Goal: Information Seeking & Learning: Compare options

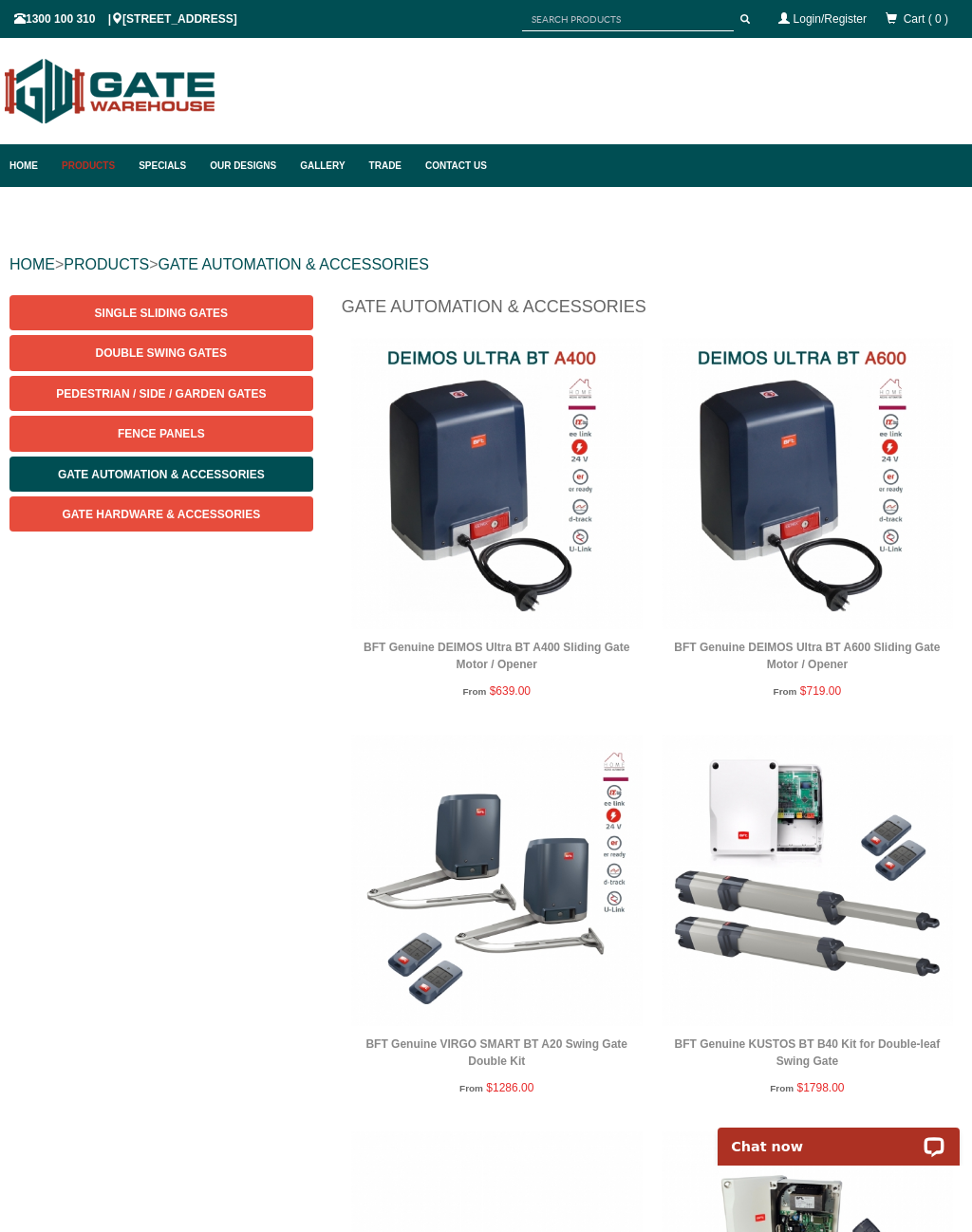
click at [233, 350] on link "Double Swing Gates" at bounding box center [162, 352] width 304 height 35
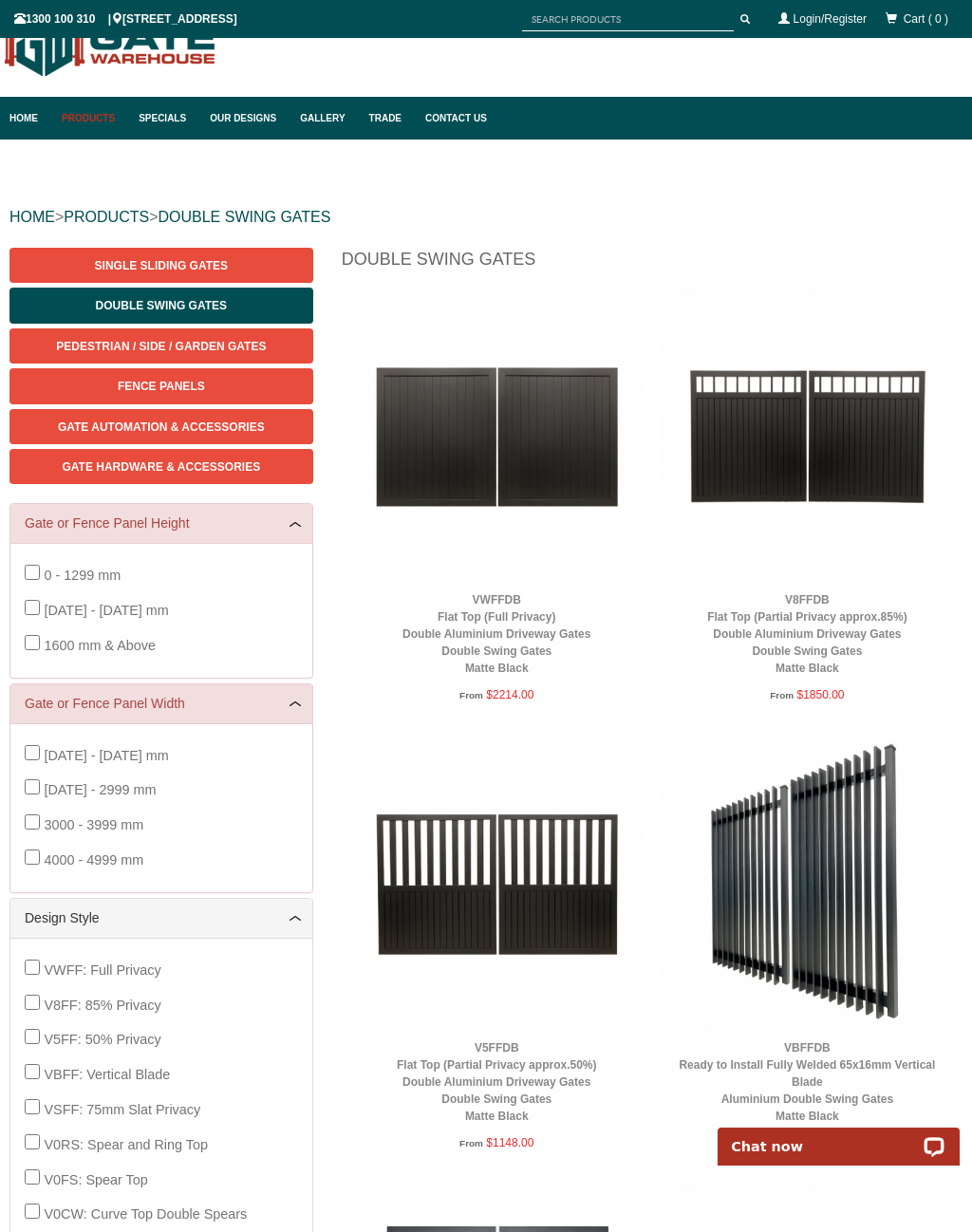
click at [219, 244] on div "HOME > PRODUCTS > DOUBLE SWING GATES" at bounding box center [486, 218] width 953 height 61
click at [249, 265] on link "Single Sliding Gates" at bounding box center [162, 265] width 304 height 35
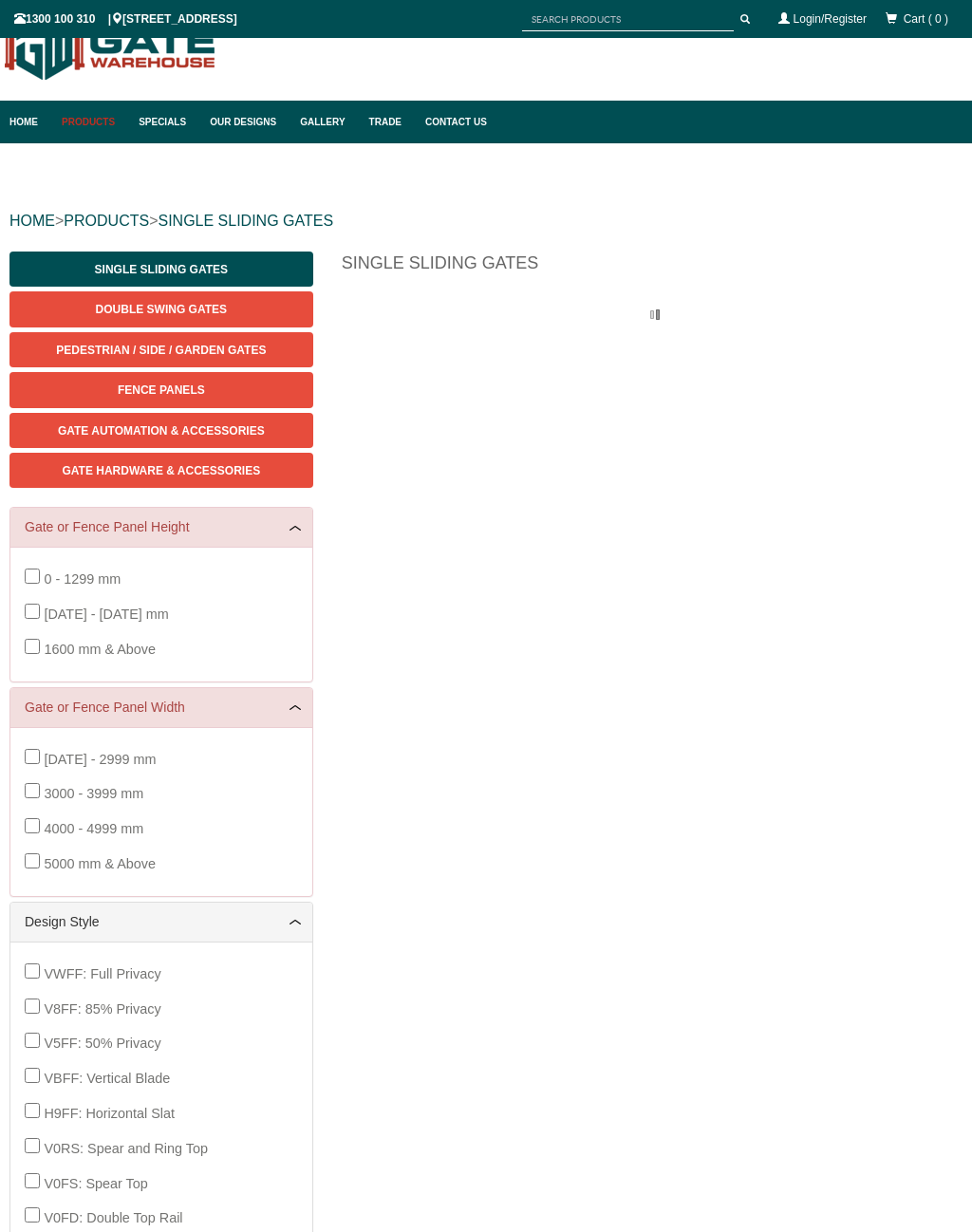
scroll to position [47, 0]
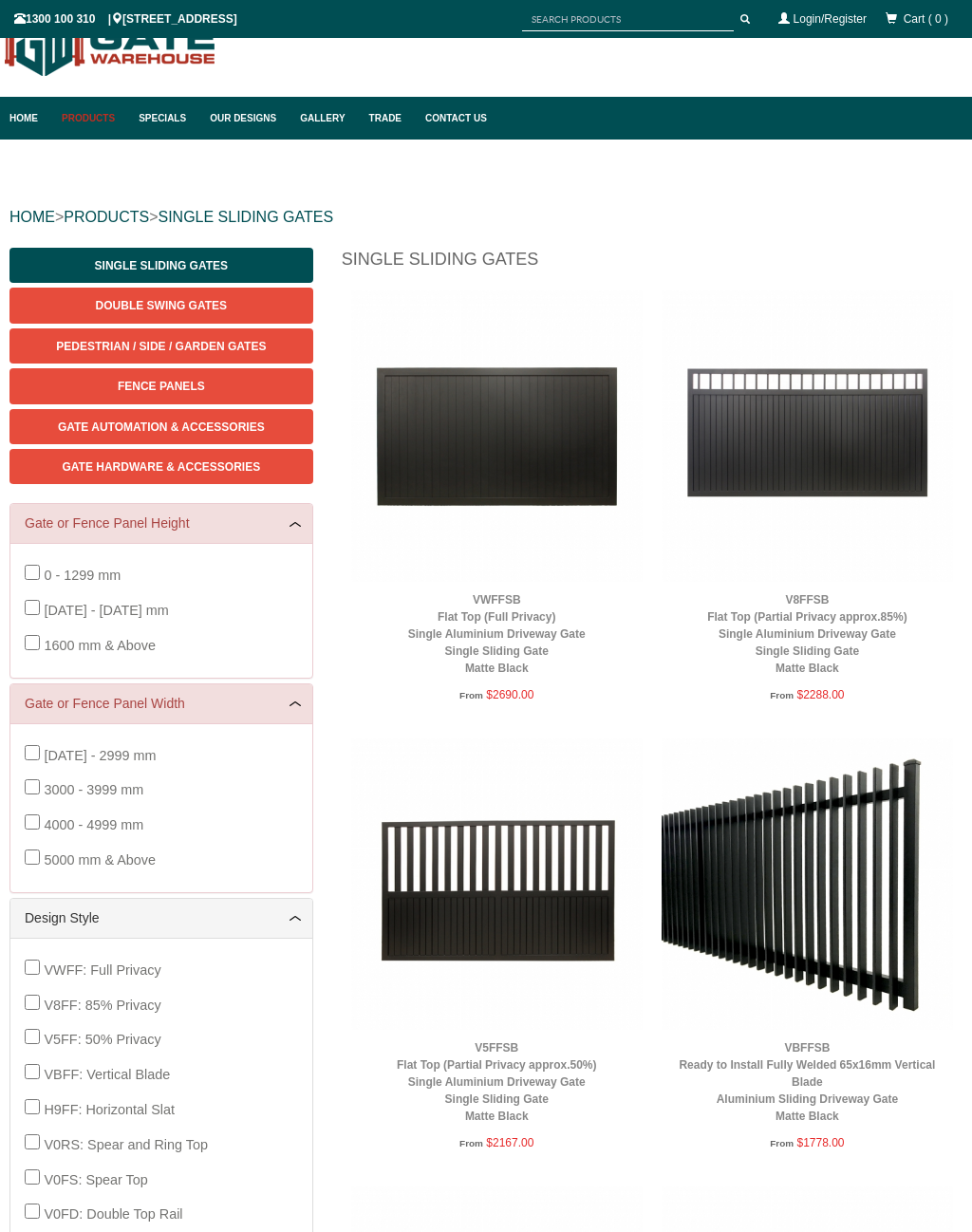
click at [808, 881] on img at bounding box center [807, 883] width 292 height 292
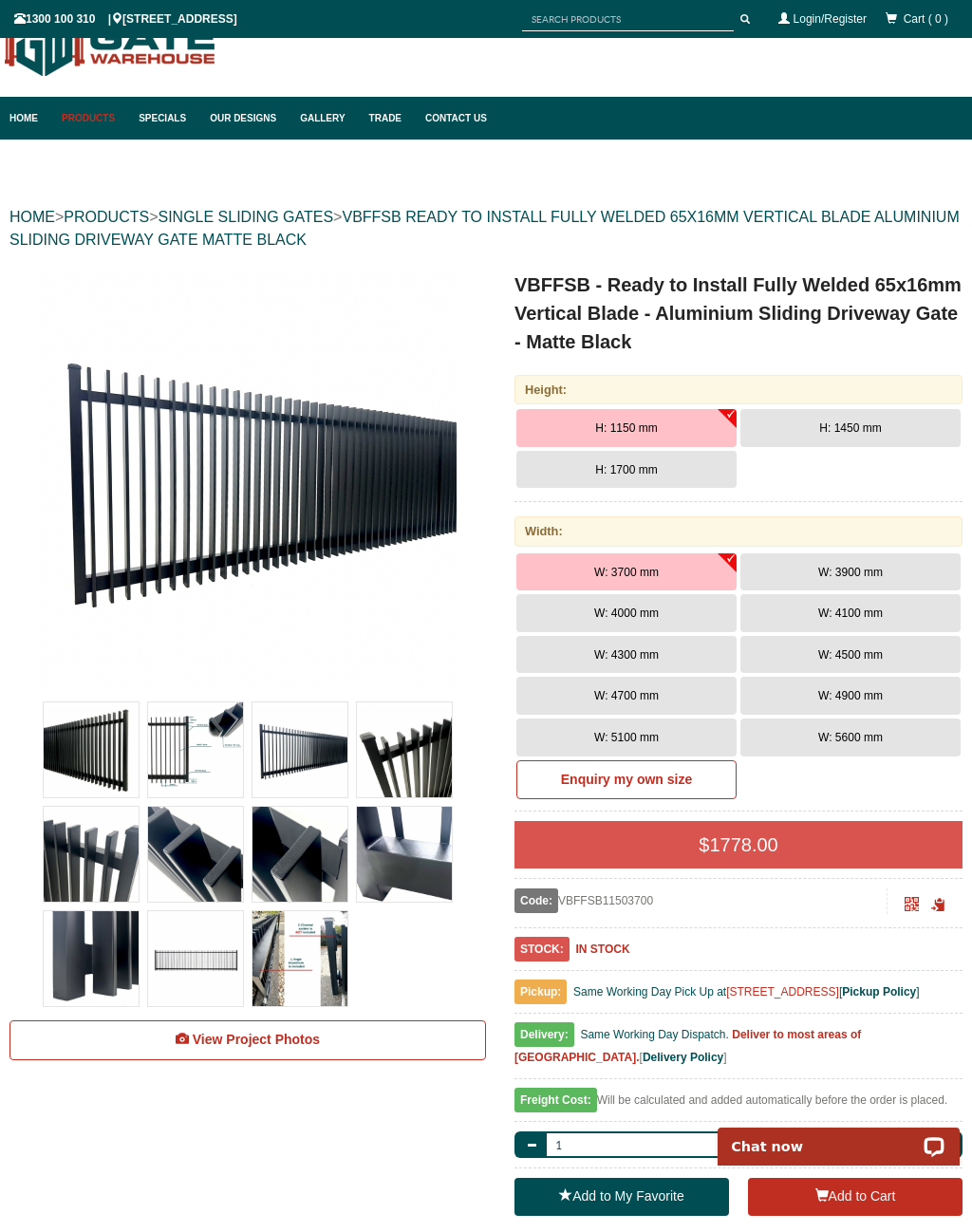
click at [651, 474] on span "H: 1700 mm" at bounding box center [625, 470] width 62 height 13
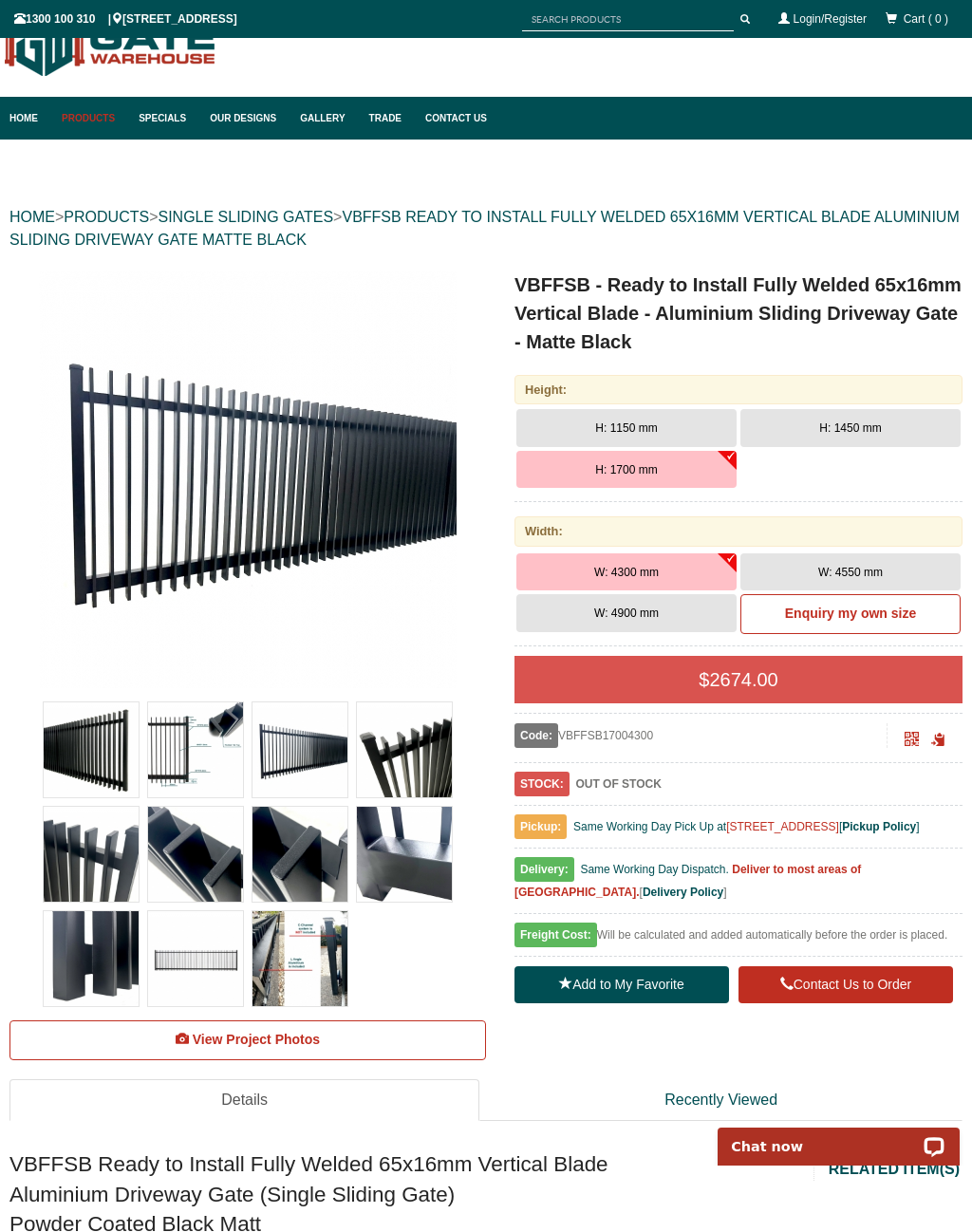
click at [874, 572] on span "W: 4550 mm" at bounding box center [850, 572] width 65 height 13
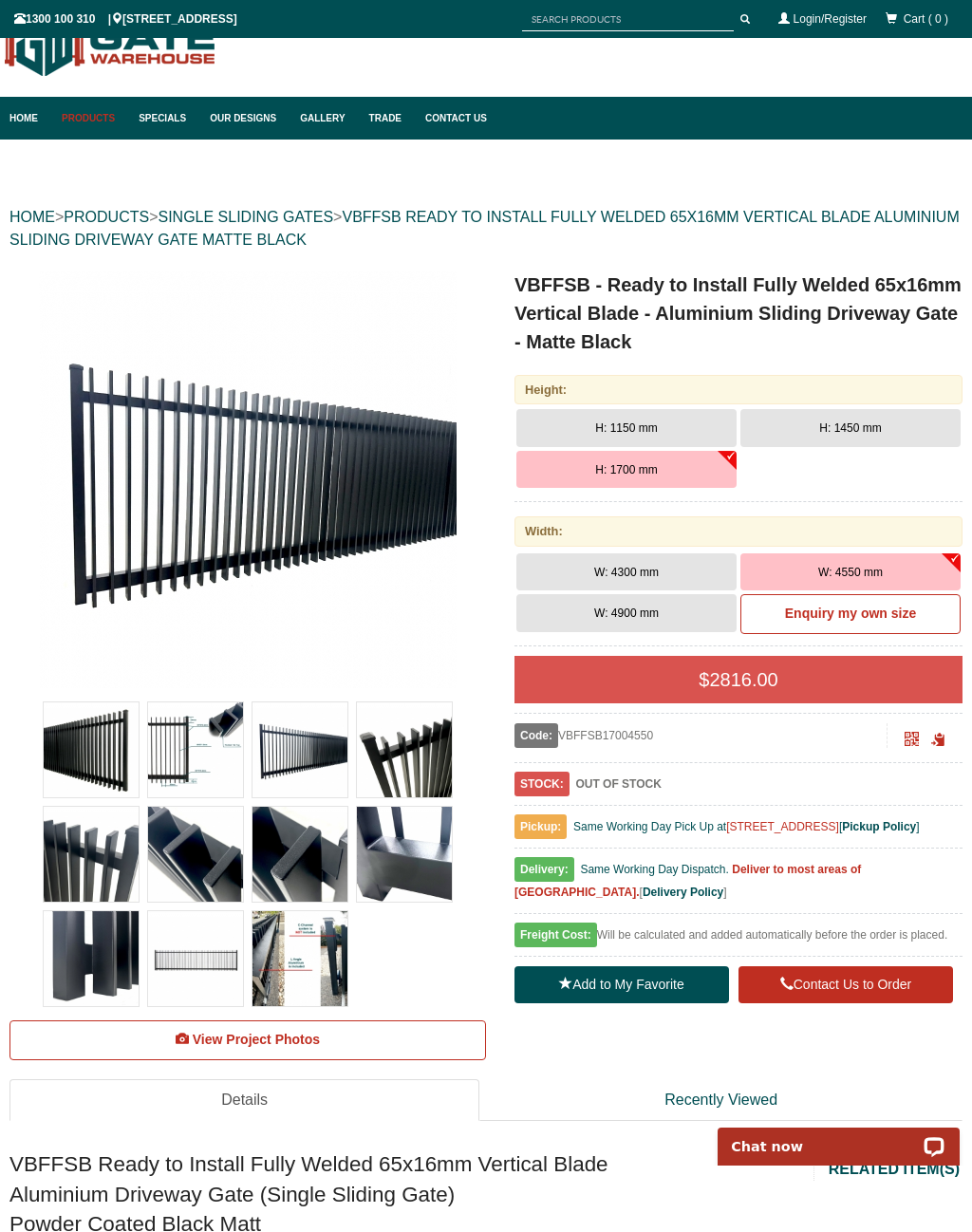
click at [682, 611] on button "W: 4900 mm" at bounding box center [626, 613] width 220 height 38
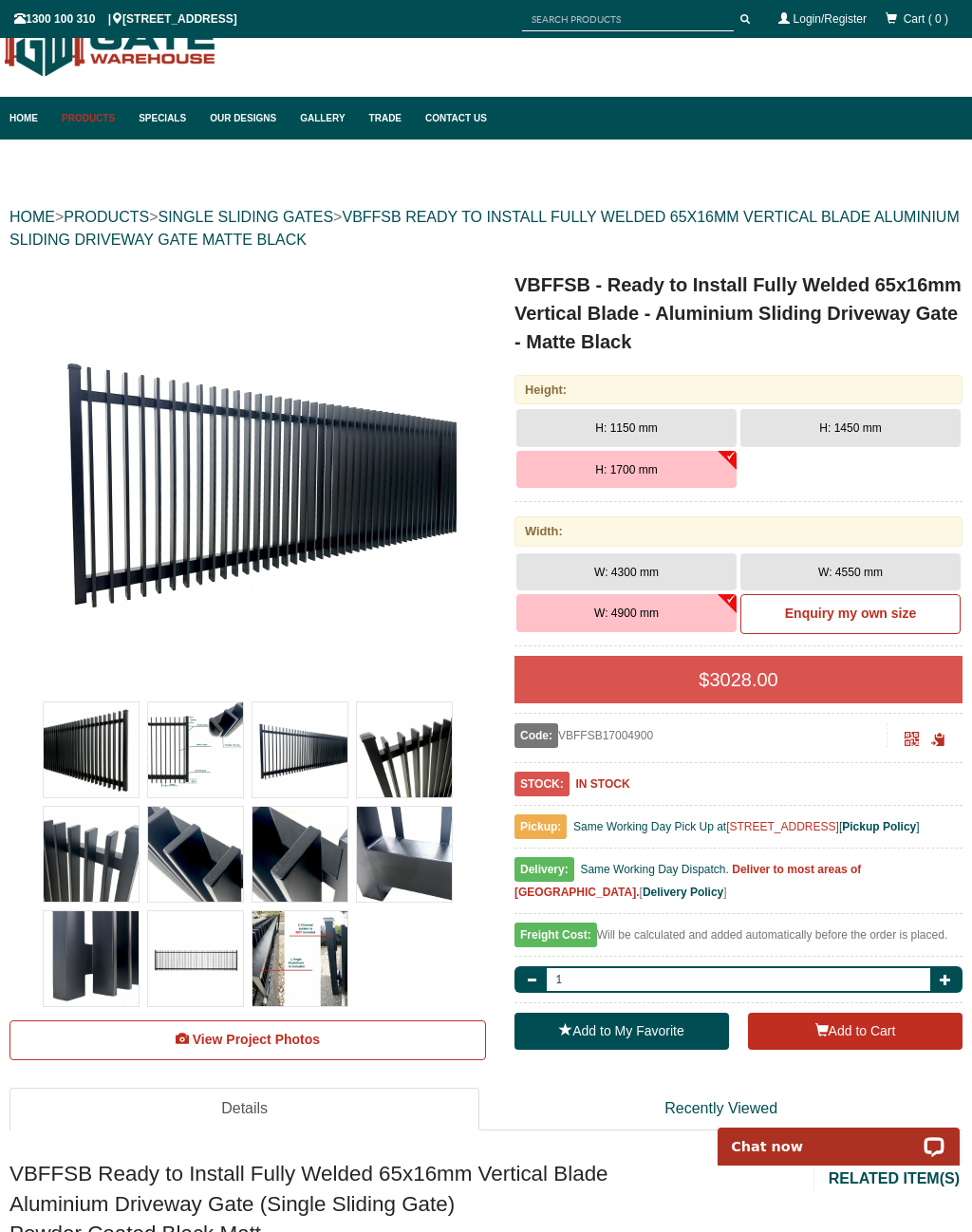
click at [92, 112] on link "Products" at bounding box center [90, 118] width 77 height 43
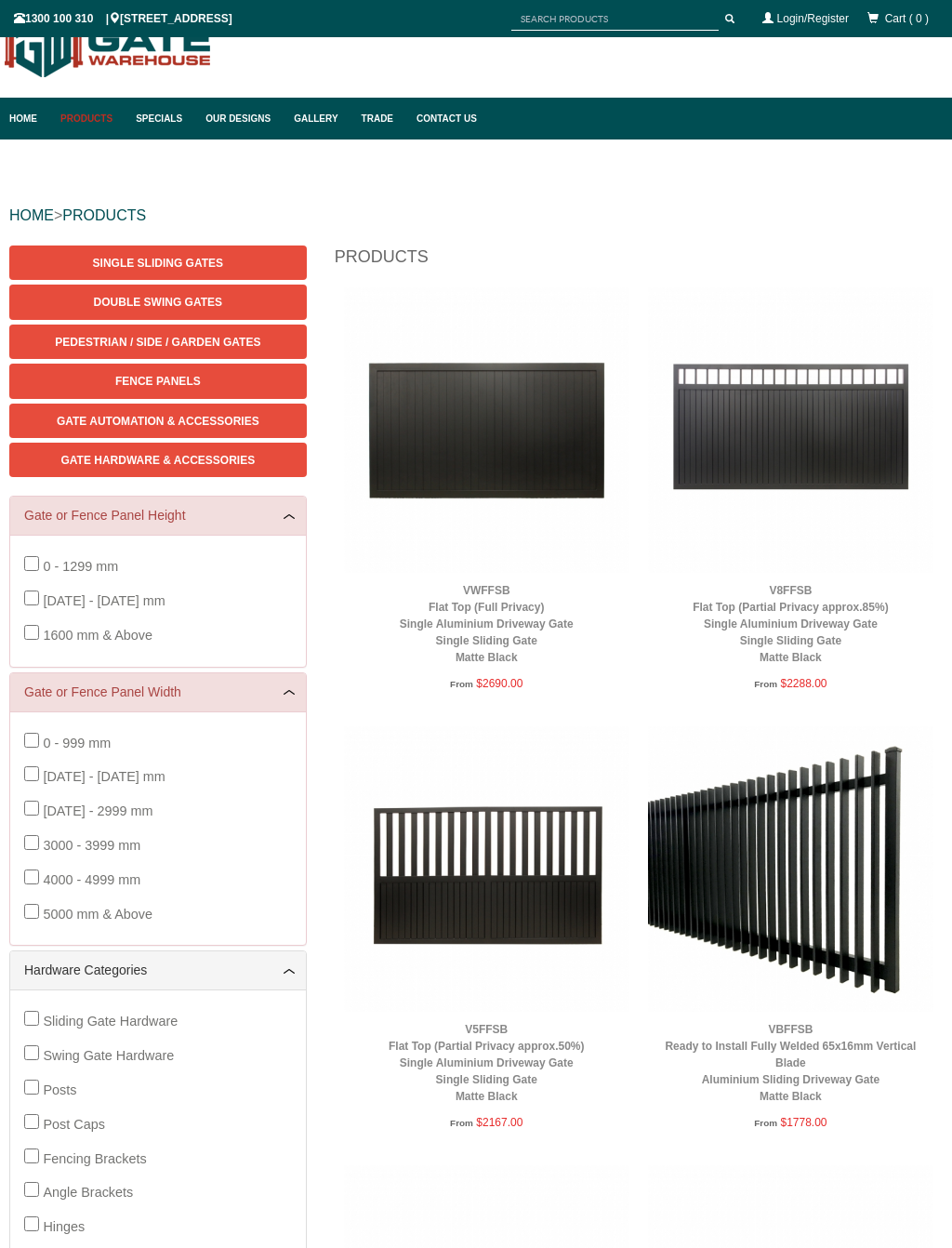
scroll to position [47, 0]
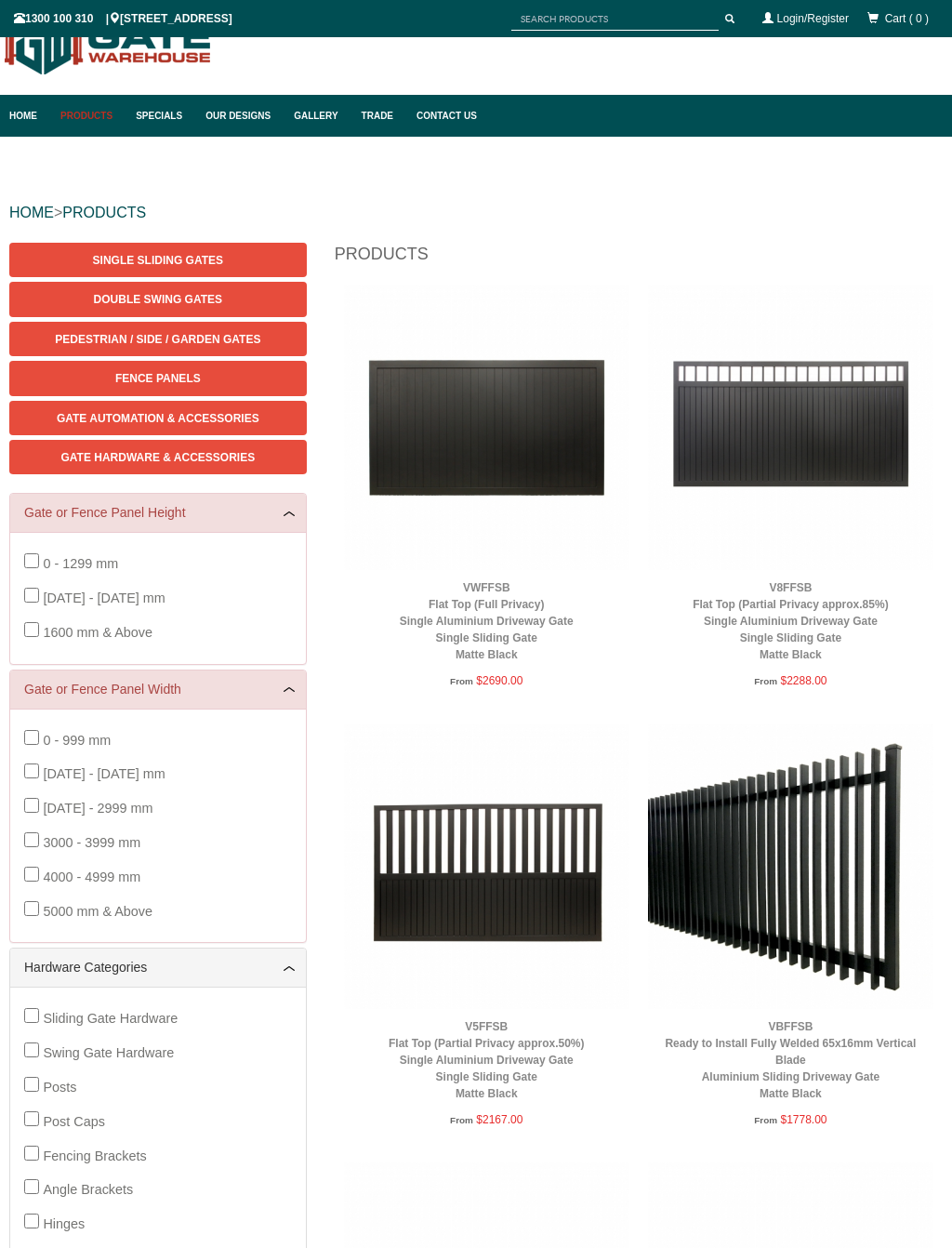
click at [243, 414] on span "Gate Automation & Accessories" at bounding box center [158, 419] width 203 height 13
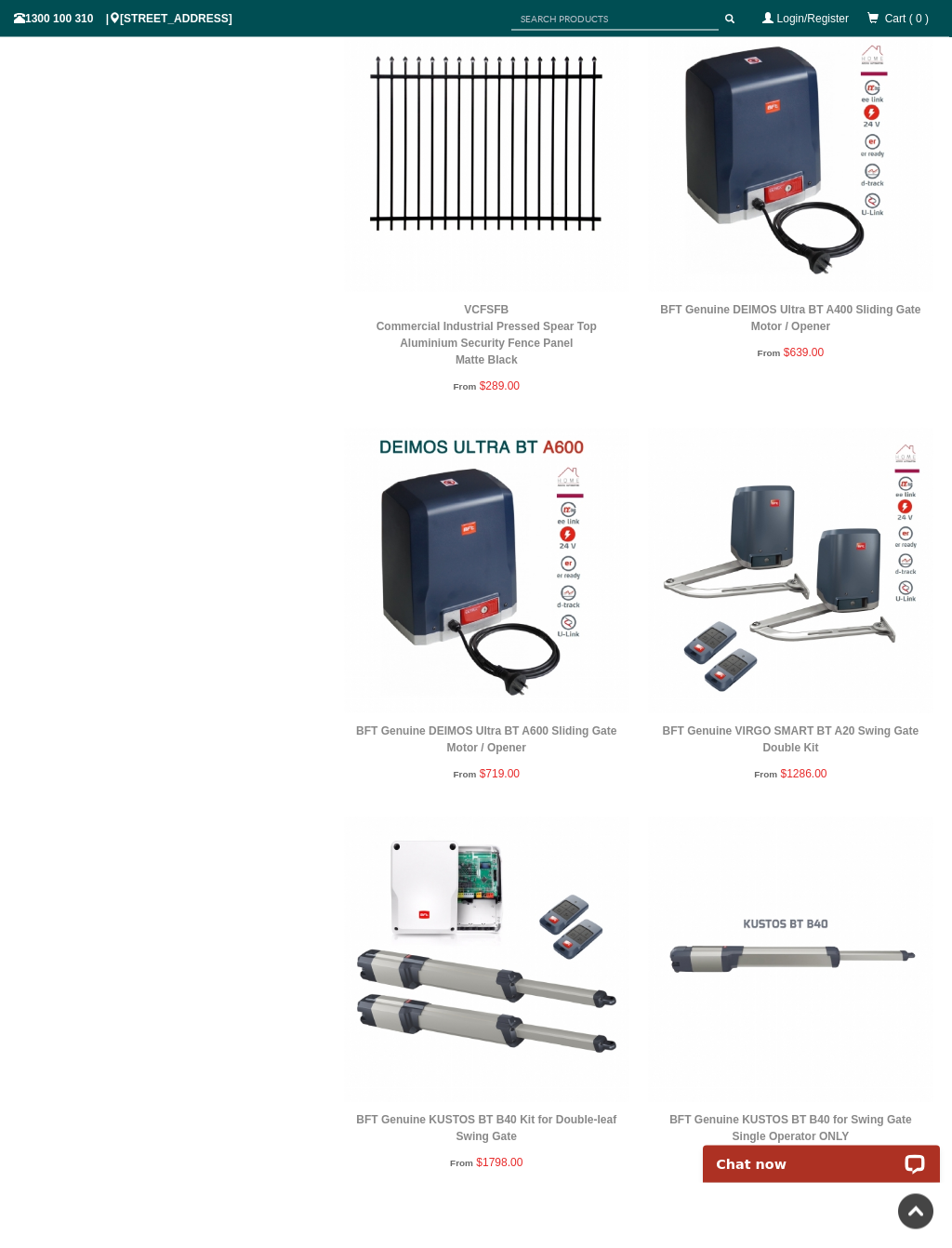
scroll to position [8156, 0]
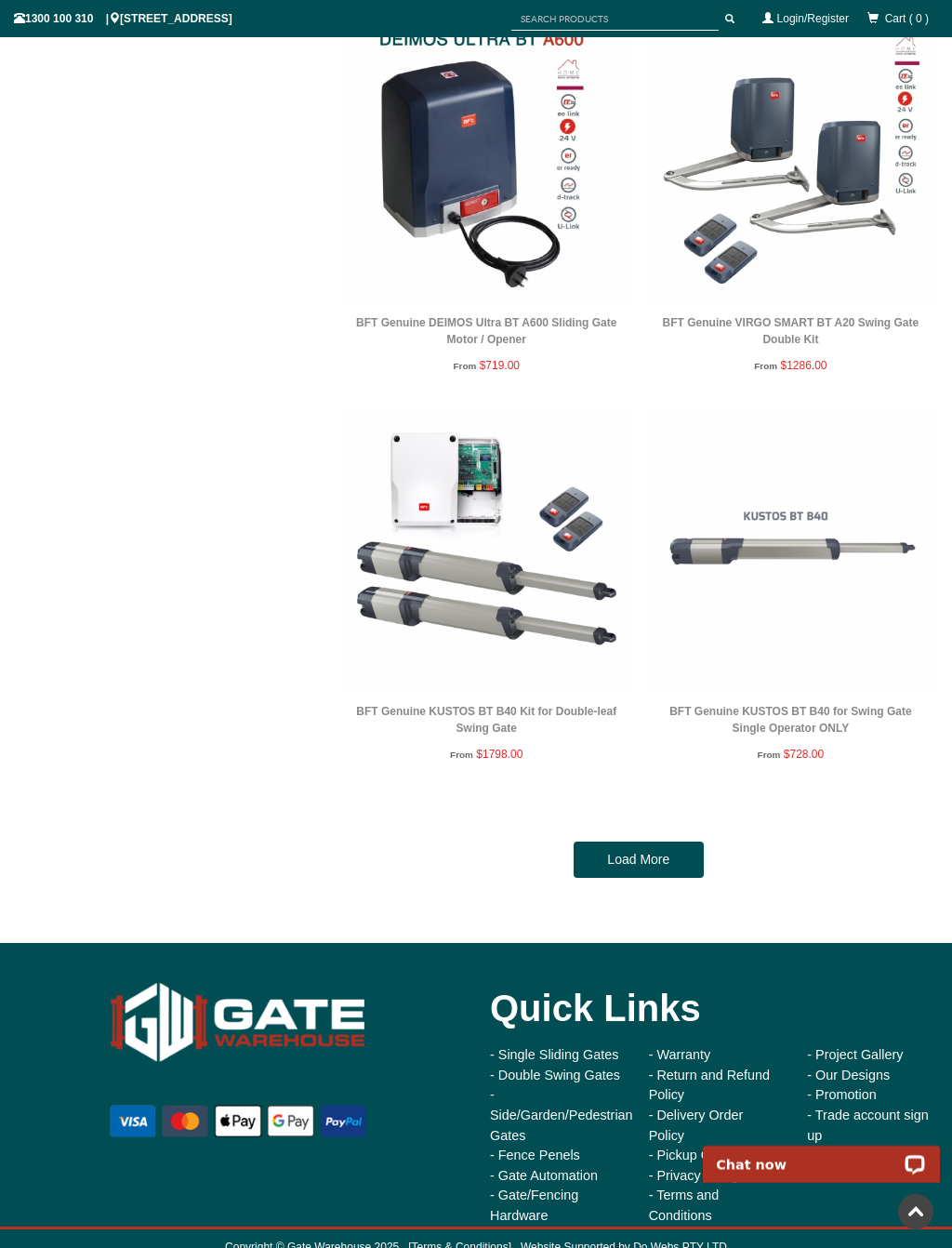
click at [673, 855] on link "Load More" at bounding box center [638, 860] width 130 height 37
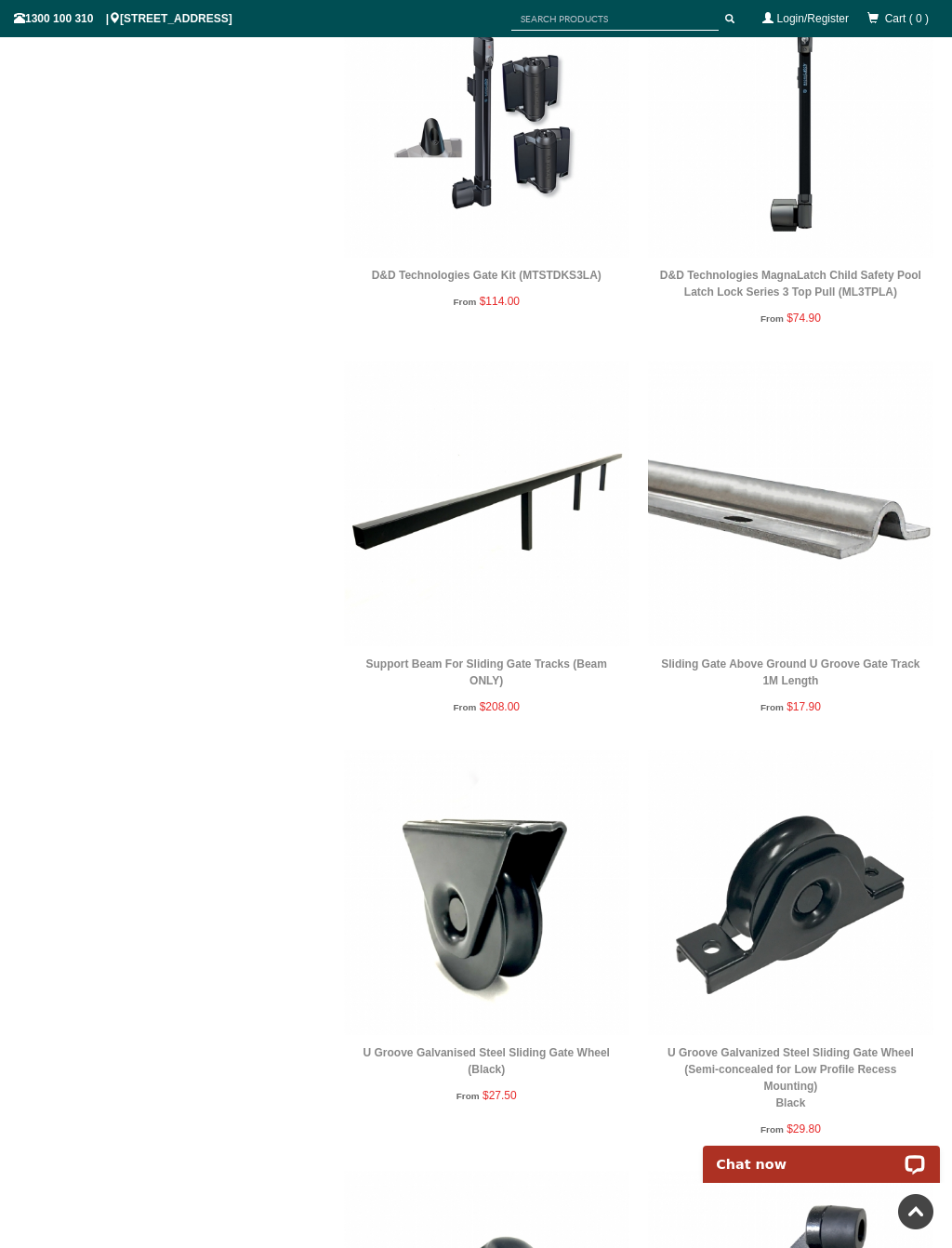
scroll to position [15327, 0]
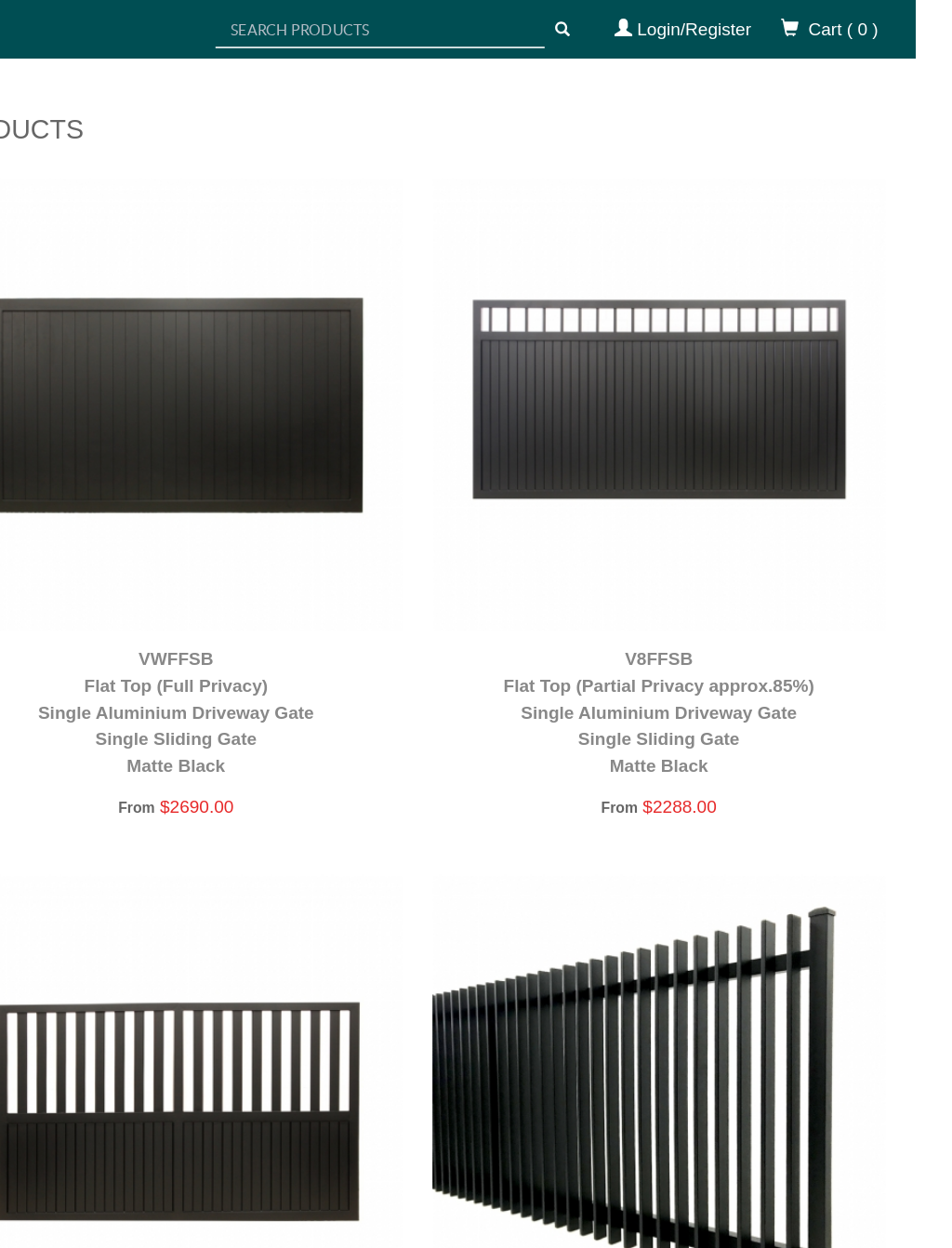
scroll to position [161, 42]
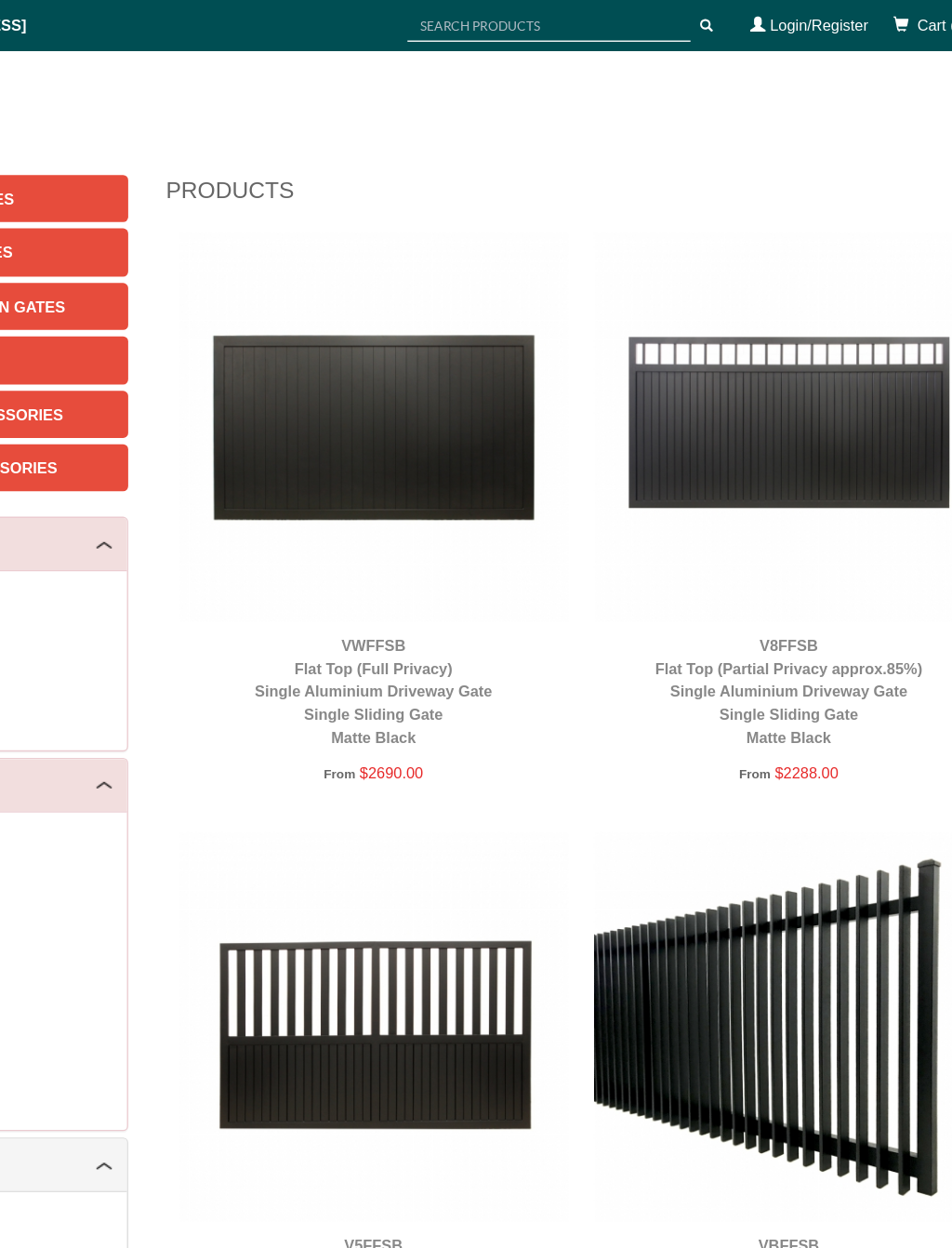
click at [648, 284] on img at bounding box center [790, 313] width 286 height 286
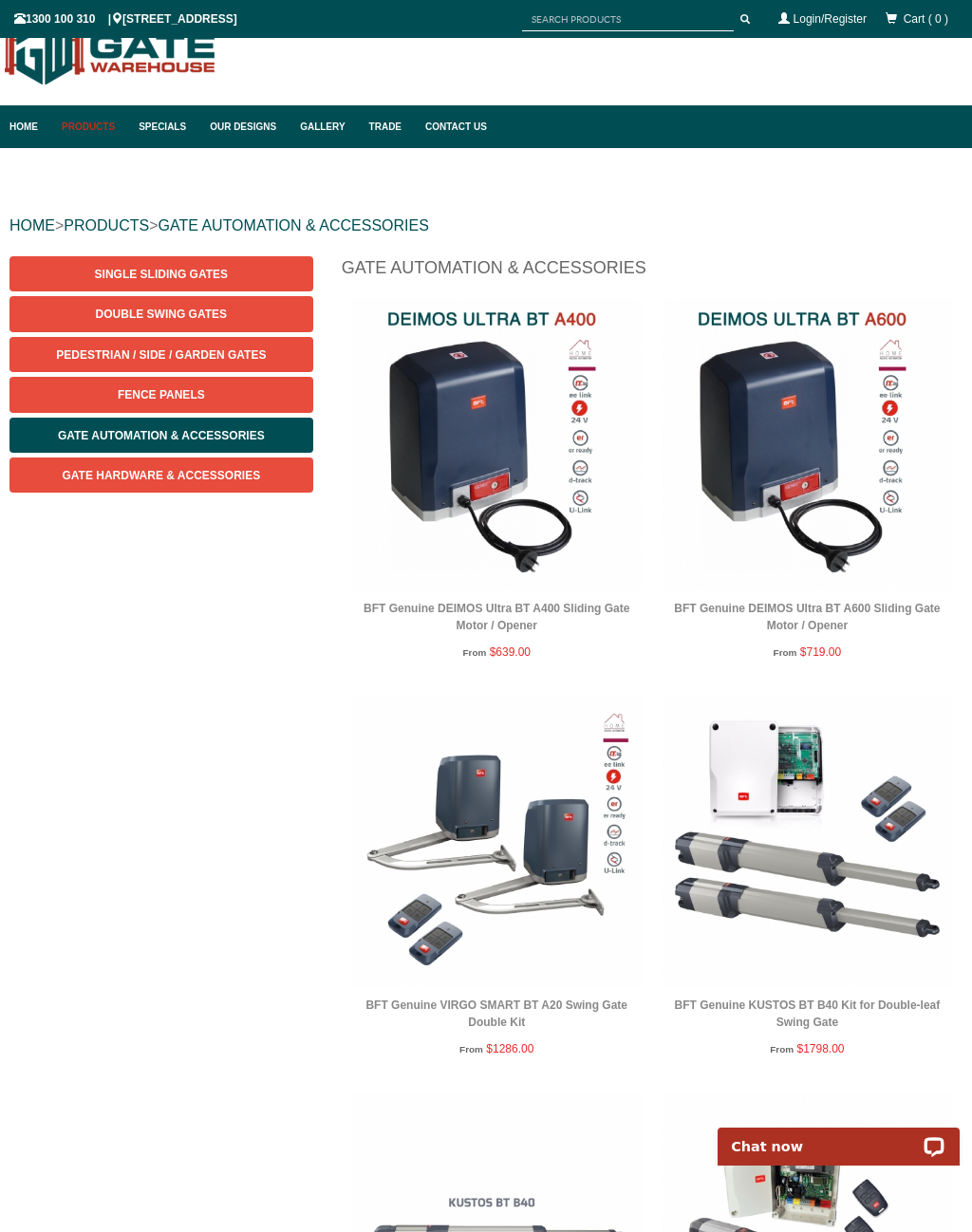
scroll to position [40, 0]
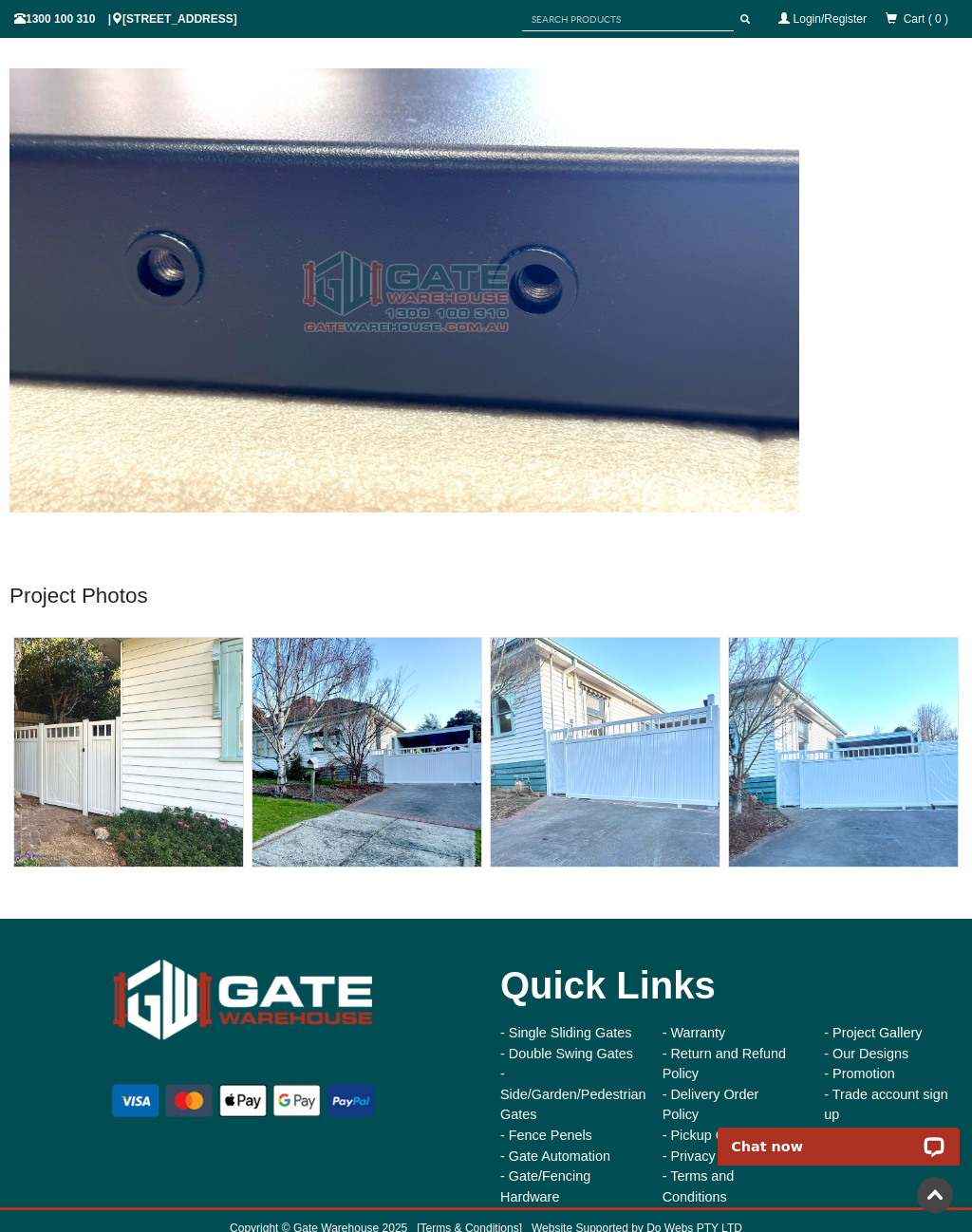
click at [156, 757] on img at bounding box center [128, 751] width 229 height 229
